Goal: Task Accomplishment & Management: Manage account settings

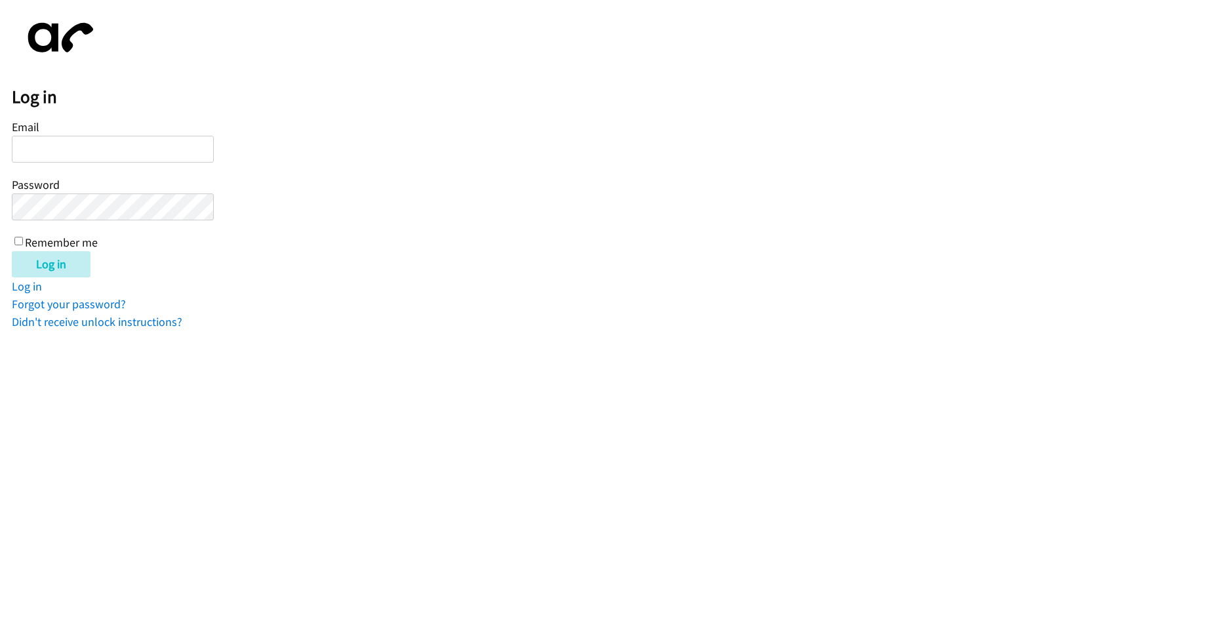
click at [87, 161] on input "Email" at bounding box center [113, 149] width 202 height 27
type input "Crisbieradames@gmail.com"
click at [12, 251] on input "Log in" at bounding box center [51, 264] width 79 height 26
click at [71, 148] on input "Email" at bounding box center [113, 149] width 202 height 27
type input "Crisbieradames@gmail.com"
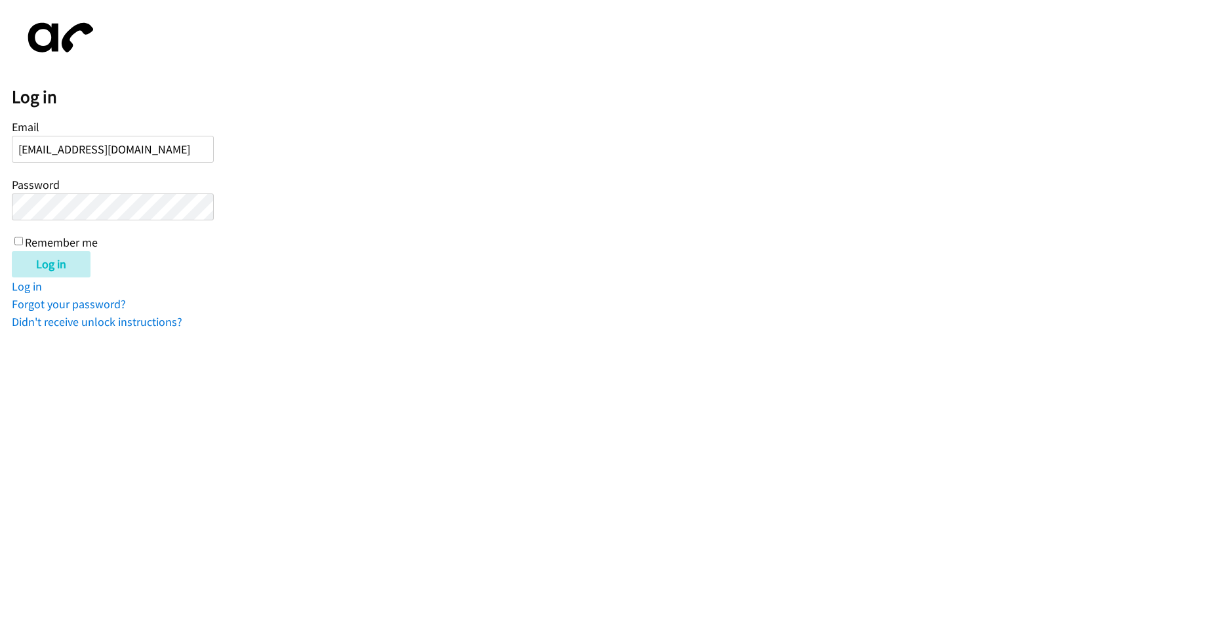
click at [12, 251] on input "Log in" at bounding box center [51, 264] width 79 height 26
click at [60, 325] on link "Didn't receive unlock instructions?" at bounding box center [97, 321] width 170 height 15
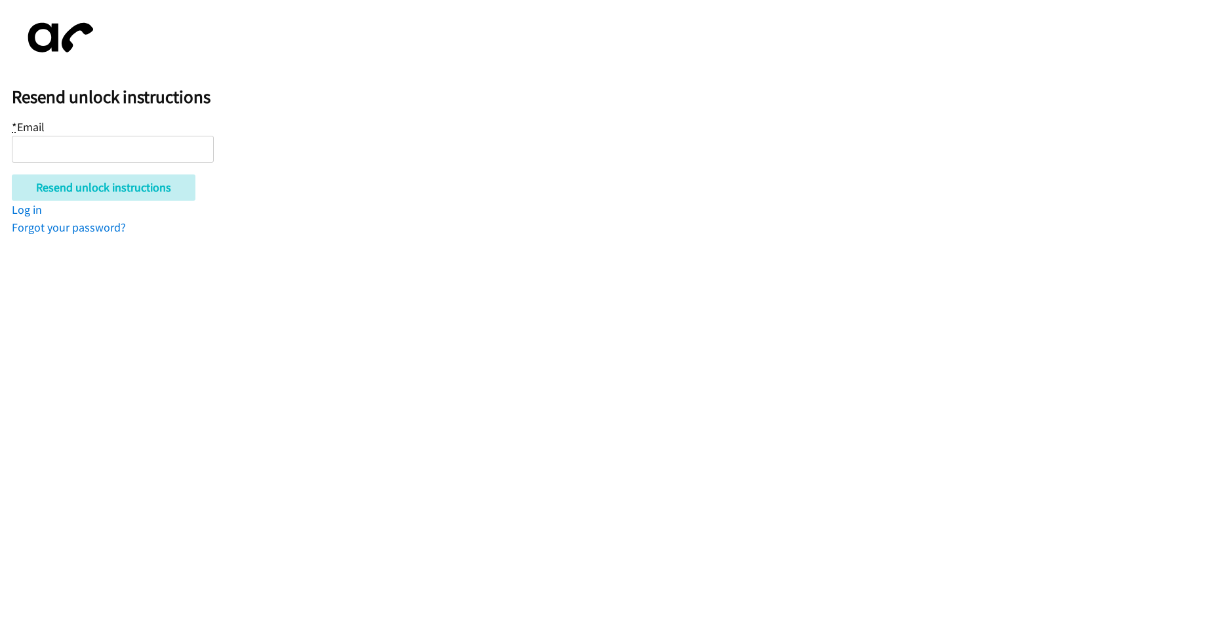
click at [74, 144] on input "* Email" at bounding box center [113, 149] width 202 height 27
type input "Dialer"
click at [102, 153] on input "Dialer" at bounding box center [113, 149] width 202 height 27
type input "[EMAIL_ADDRESS][DOMAIN_NAME]"
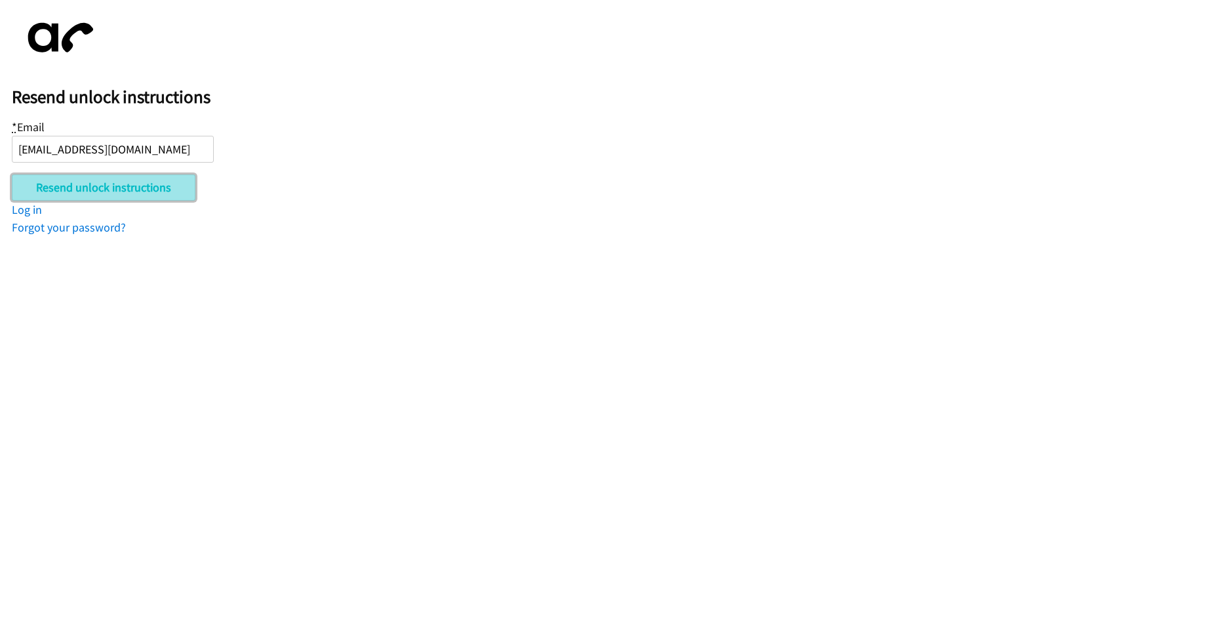
click at [83, 179] on input "Resend unlock instructions" at bounding box center [104, 187] width 184 height 26
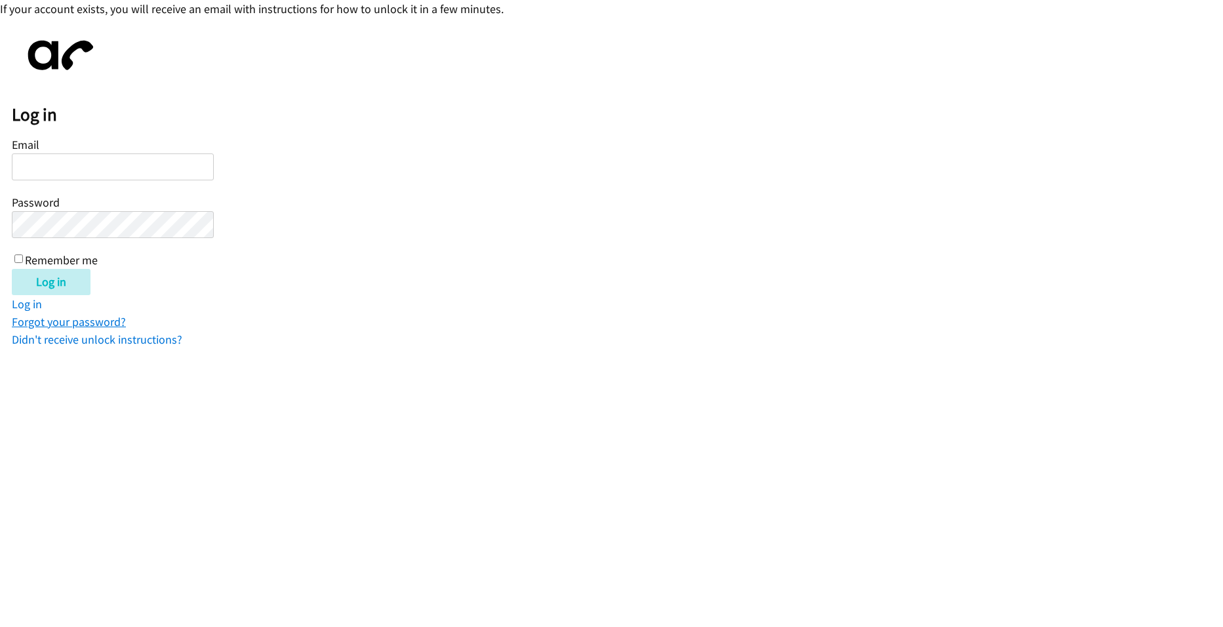
click at [50, 321] on link "Forgot your password?" at bounding box center [69, 321] width 114 height 15
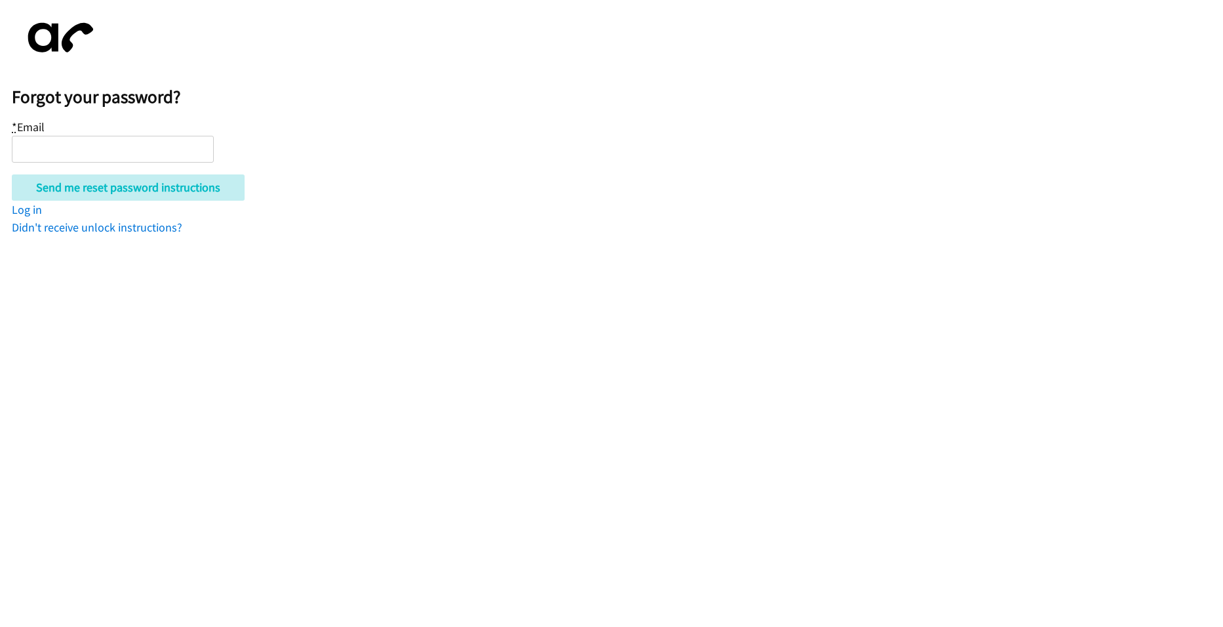
click at [147, 149] on input "* Email" at bounding box center [113, 149] width 202 height 27
type input "[EMAIL_ADDRESS][DOMAIN_NAME]"
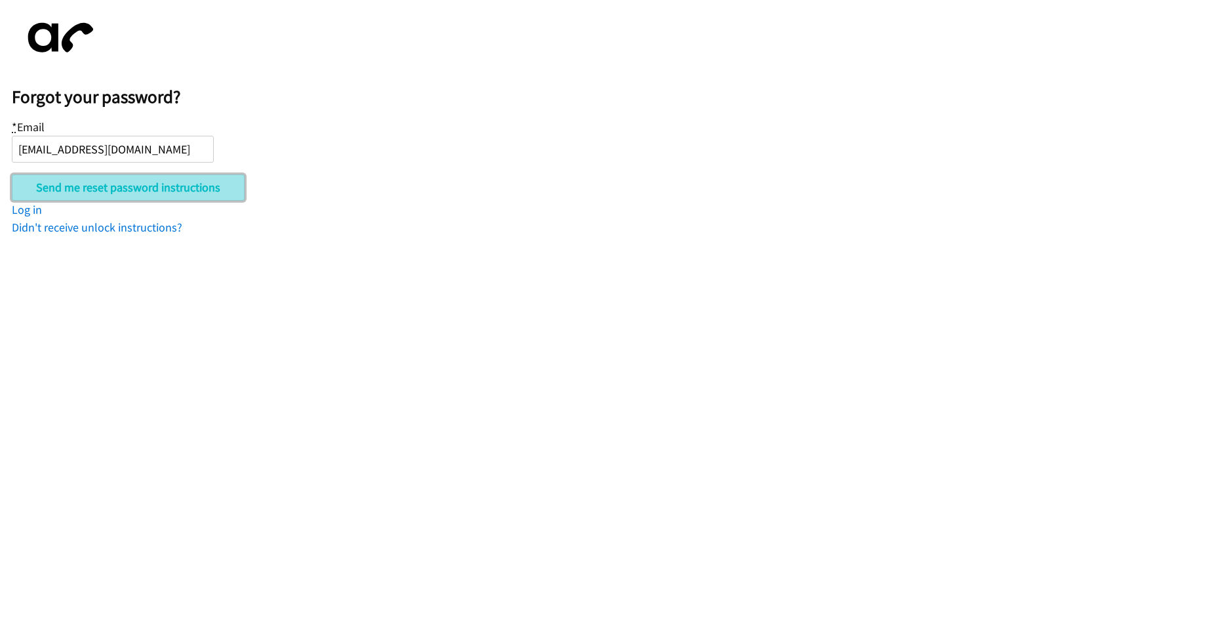
click at [144, 188] on input "Send me reset password instructions" at bounding box center [128, 187] width 233 height 26
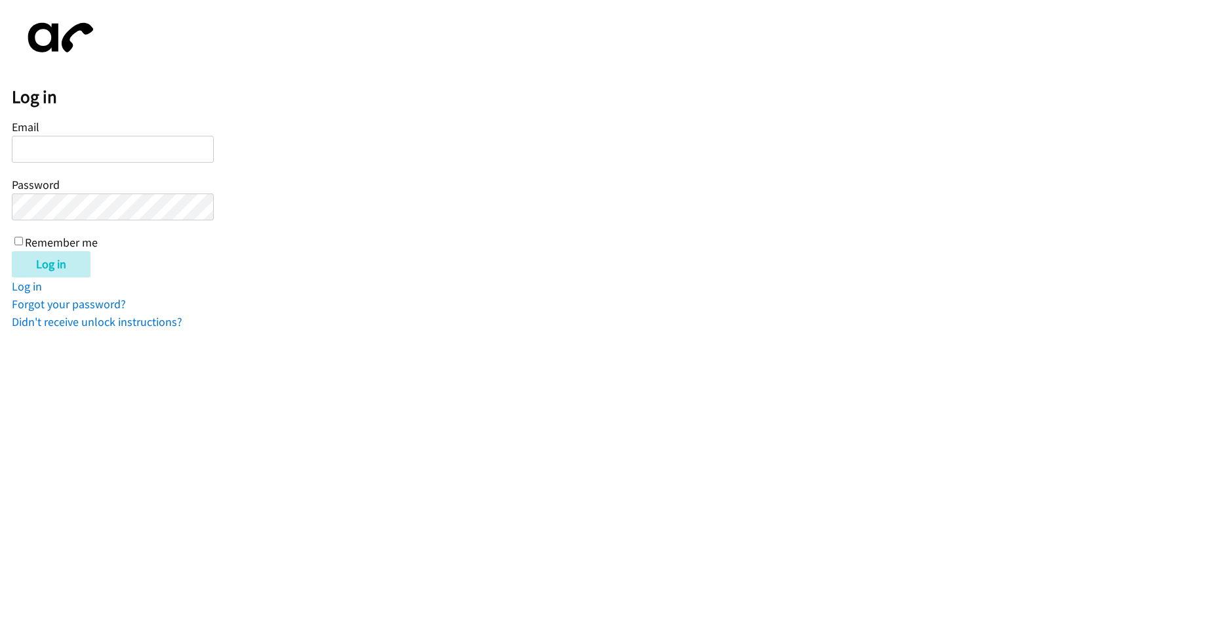
drag, startPoint x: 0, startPoint y: 0, endPoint x: 93, endPoint y: 142, distance: 169.5
click at [93, 142] on input "Email" at bounding box center [113, 149] width 202 height 27
type input "[EMAIL_ADDRESS][DOMAIN_NAME]"
click at [12, 251] on input "Log in" at bounding box center [51, 264] width 79 height 26
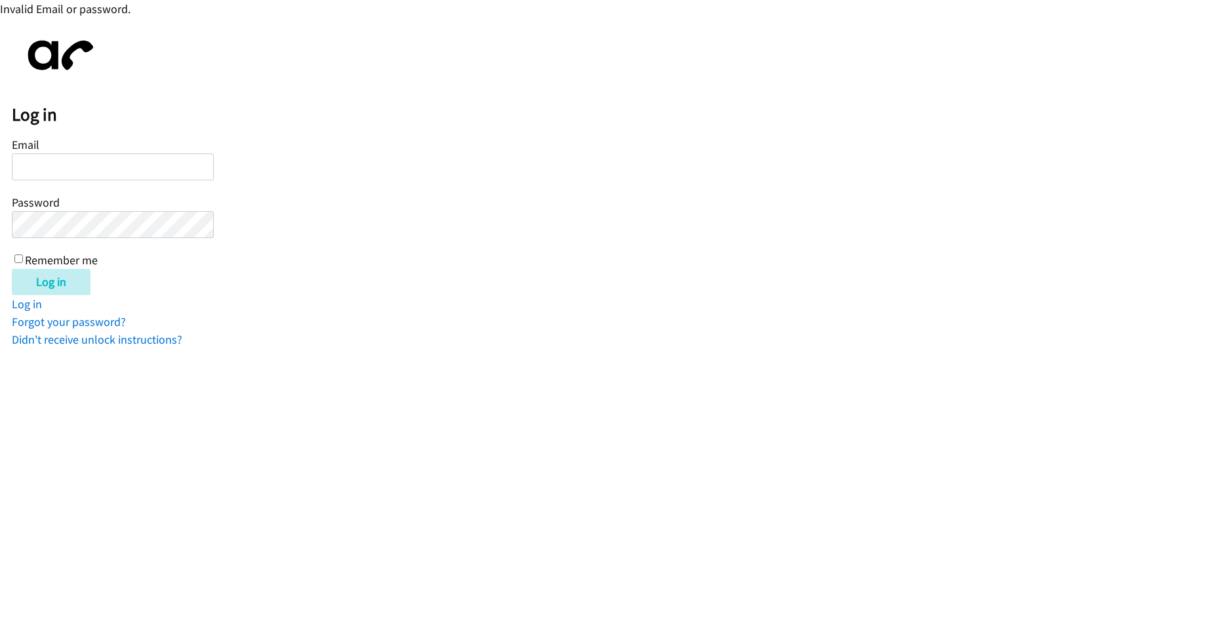
click at [94, 161] on input "Email" at bounding box center [113, 166] width 202 height 27
type input "[EMAIL_ADDRESS][DOMAIN_NAME]"
click at [12, 269] on input "Log in" at bounding box center [51, 282] width 79 height 26
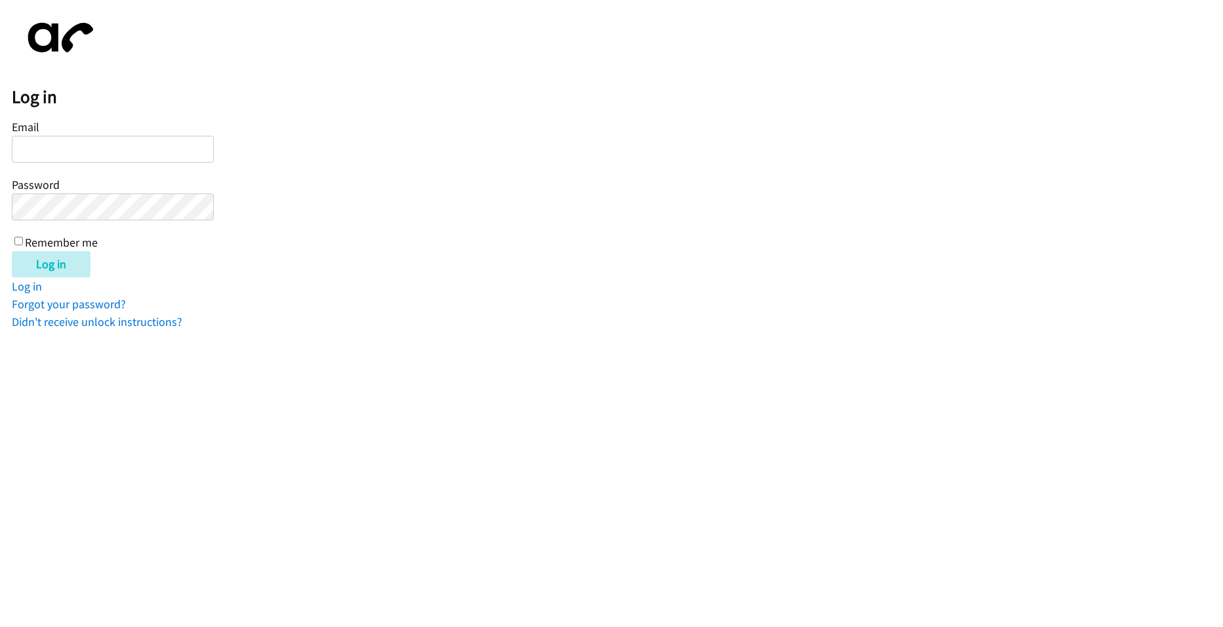
click at [109, 157] on input "Email" at bounding box center [113, 149] width 202 height 27
click at [277, 88] on h2 "Log in" at bounding box center [617, 97] width 1211 height 22
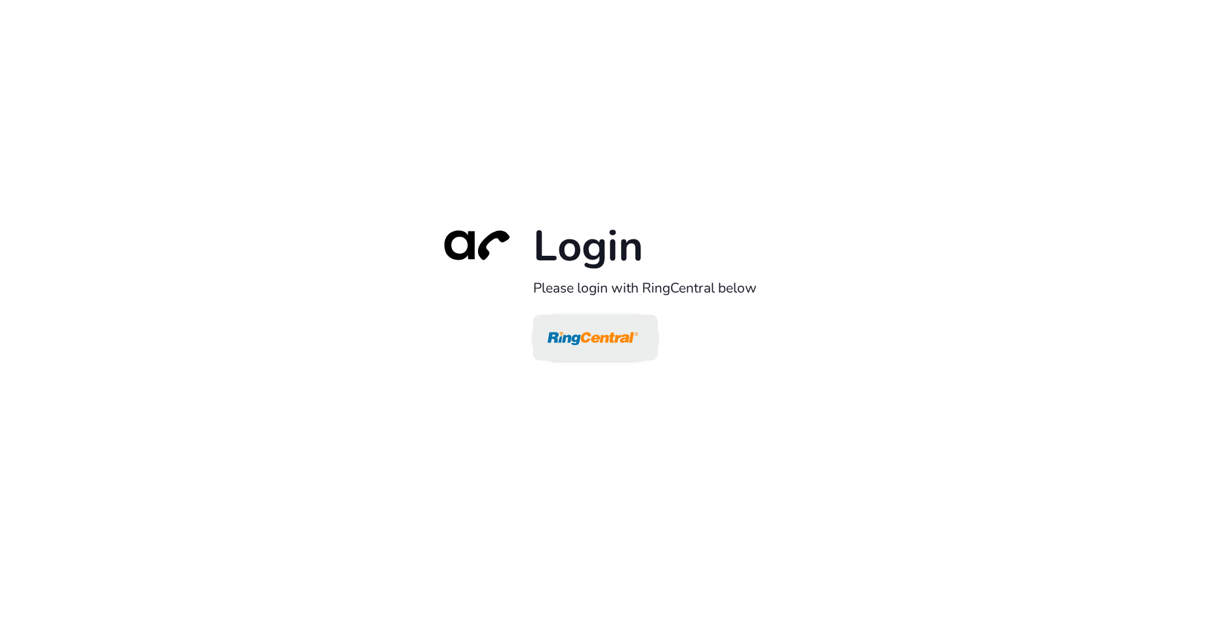
click at [565, 328] on img at bounding box center [592, 338] width 90 height 43
click at [585, 359] on img at bounding box center [592, 338] width 90 height 43
